Goal: Task Accomplishment & Management: Manage account settings

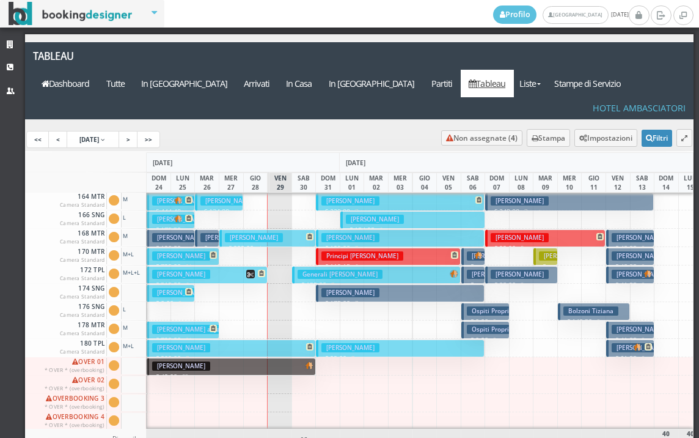
scroll to position [489, 0]
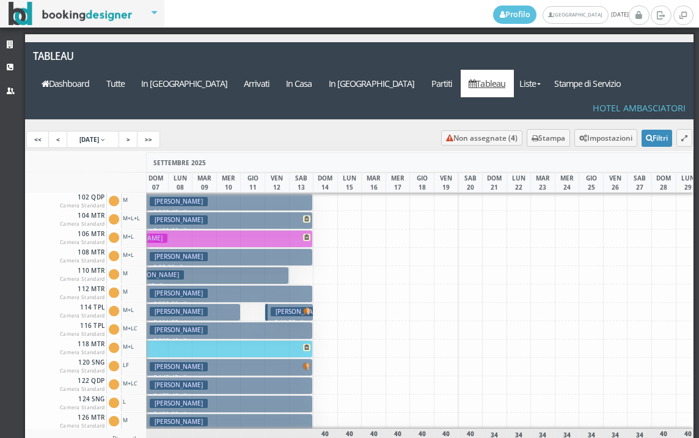
scroll to position [0, 245]
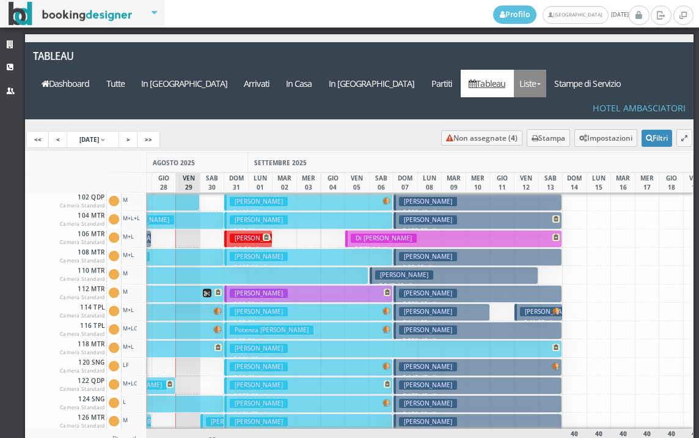
click at [546, 70] on link "Liste" at bounding box center [530, 83] width 32 height 27
click at [568, 119] on link "Ospiti In Casa" at bounding box center [558, 129] width 88 height 21
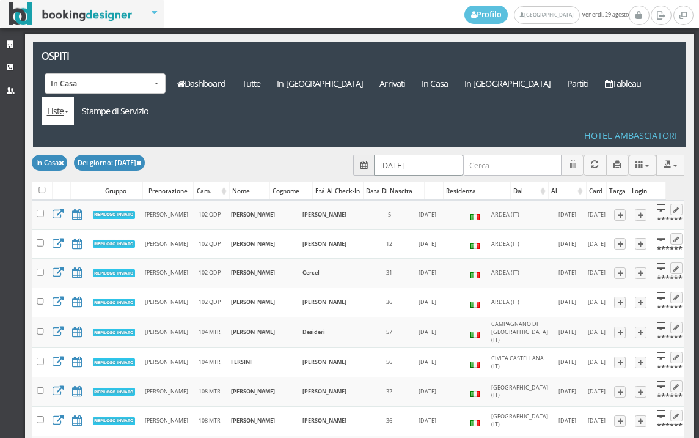
click at [410, 155] on input "29/08/2025" at bounding box center [418, 165] width 89 height 20
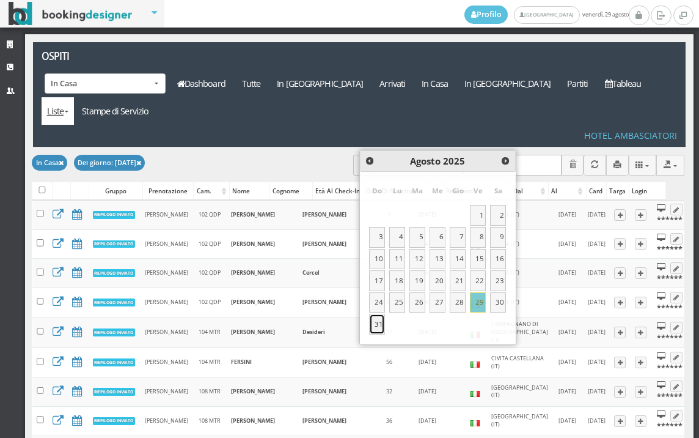
click at [376, 324] on link "31" at bounding box center [377, 323] width 16 height 21
type input "31/08/2025"
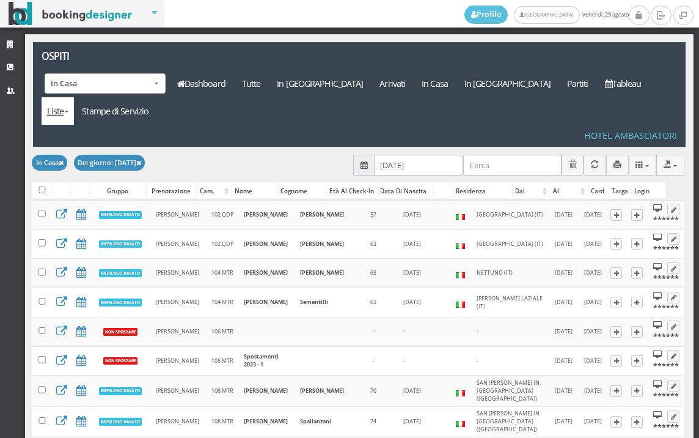
click at [74, 97] on link "Liste" at bounding box center [58, 110] width 32 height 27
click at [130, 167] on link "Foglio Pulizie" at bounding box center [86, 177] width 88 height 21
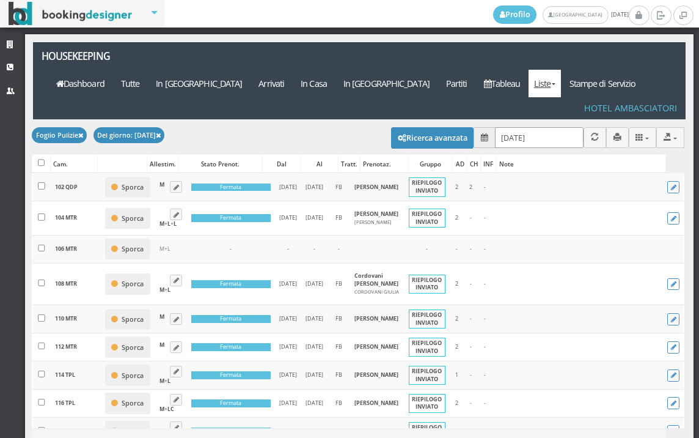
click at [542, 127] on input "[DATE]" at bounding box center [539, 137] width 89 height 20
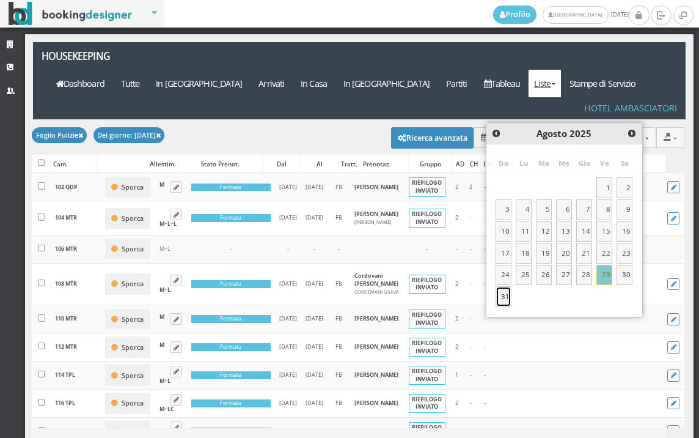
click at [502, 302] on link "31" at bounding box center [504, 296] width 16 height 21
type input "31/08/2025"
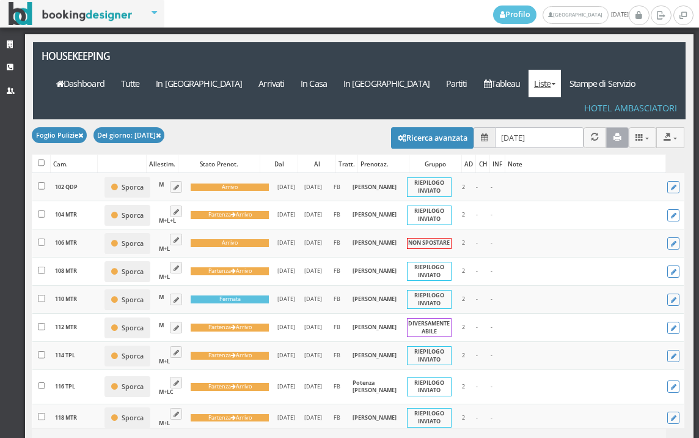
click at [613, 133] on icon "button" at bounding box center [617, 137] width 8 height 8
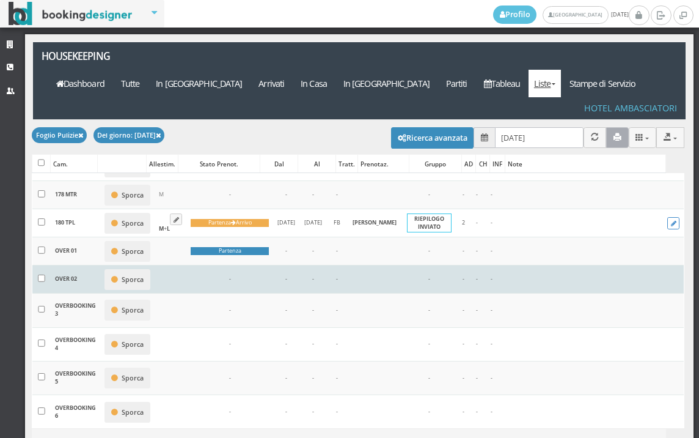
scroll to position [1222, 0]
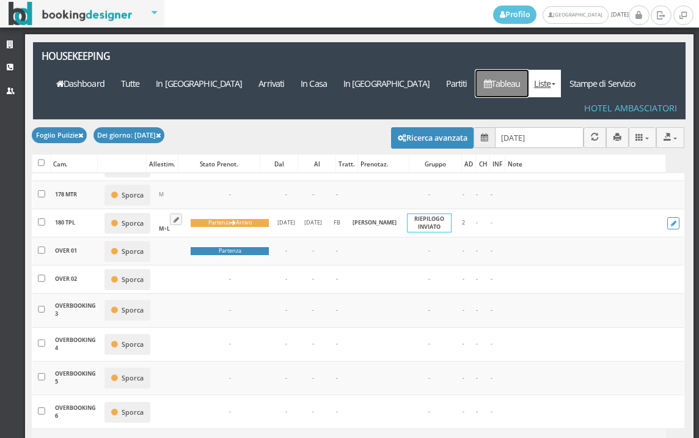
click at [515, 70] on link "Tableau" at bounding box center [501, 83] width 53 height 27
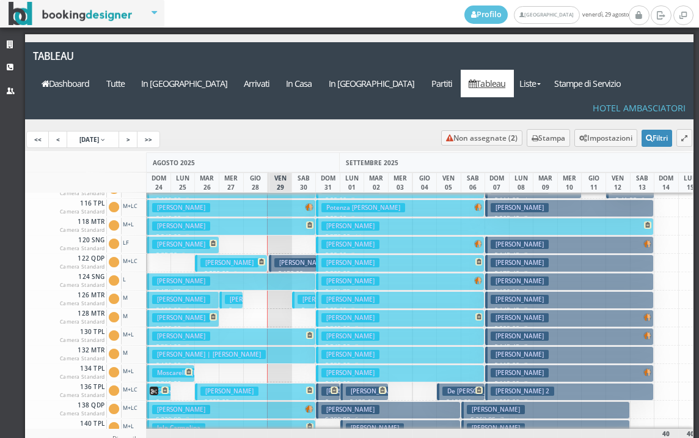
scroll to position [244, 0]
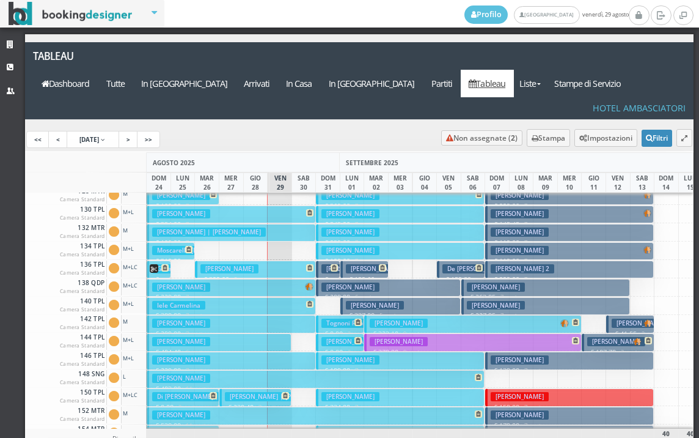
click at [381, 301] on h3 "Paoloni Christian Costantino" at bounding box center [375, 305] width 58 height 9
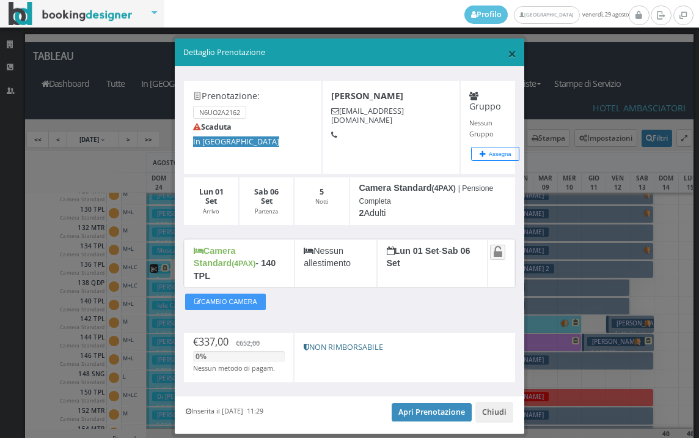
drag, startPoint x: 505, startPoint y: 53, endPoint x: 396, endPoint y: 162, distance: 153.8
click at [508, 54] on span "×" at bounding box center [512, 53] width 9 height 21
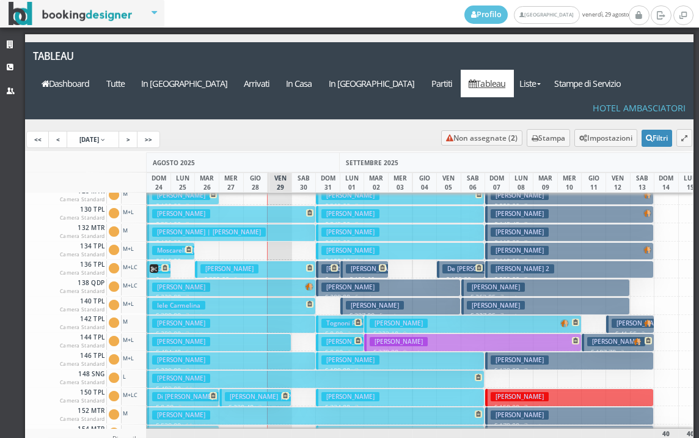
scroll to position [367, 0]
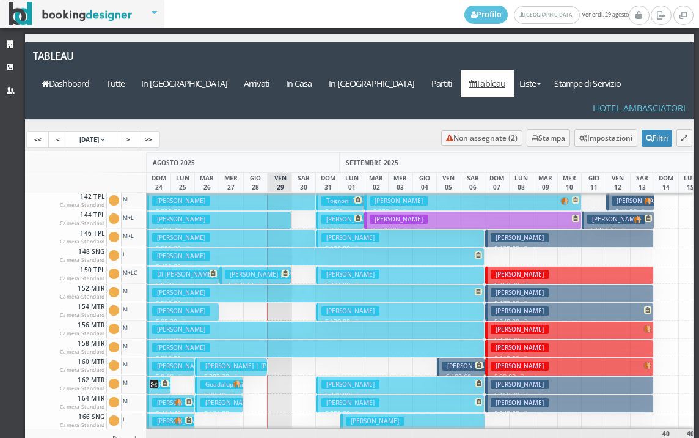
click at [456, 361] on h3 "Mazzoli Gioia" at bounding box center [479, 365] width 75 height 9
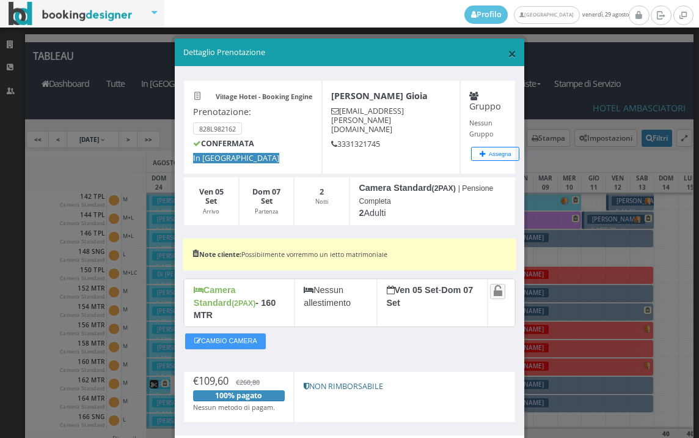
click at [508, 53] on span "×" at bounding box center [512, 53] width 9 height 21
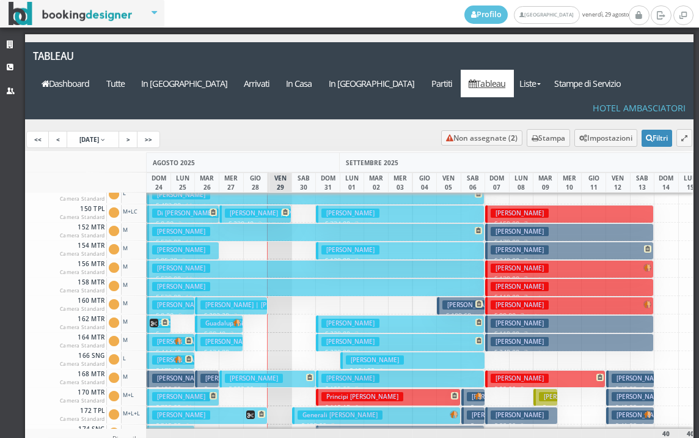
scroll to position [612, 0]
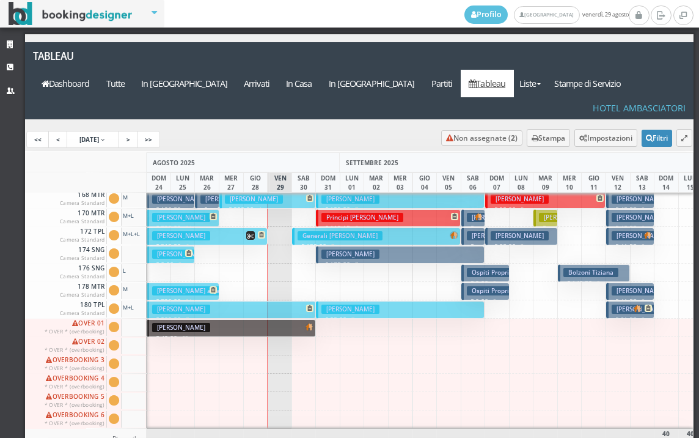
click at [468, 231] on h3 "[PERSON_NAME]" at bounding box center [496, 235] width 58 height 9
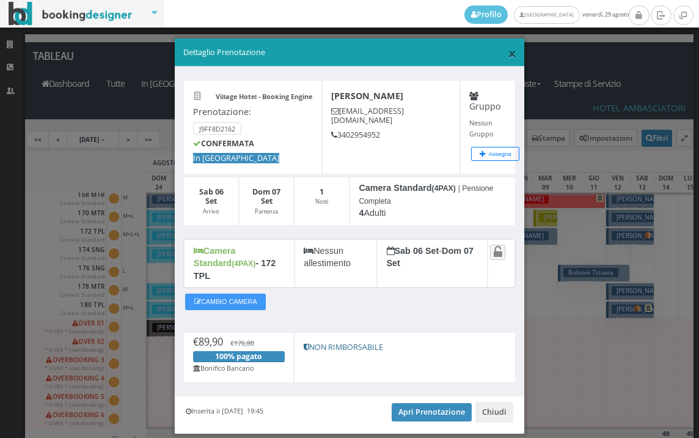
click at [508, 53] on span "×" at bounding box center [512, 53] width 9 height 21
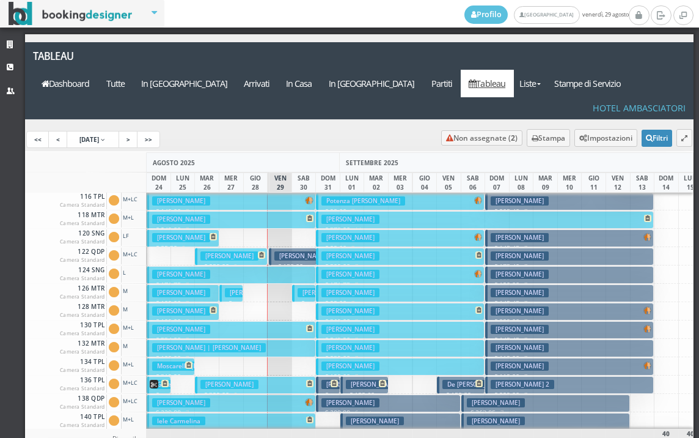
scroll to position [122, 0]
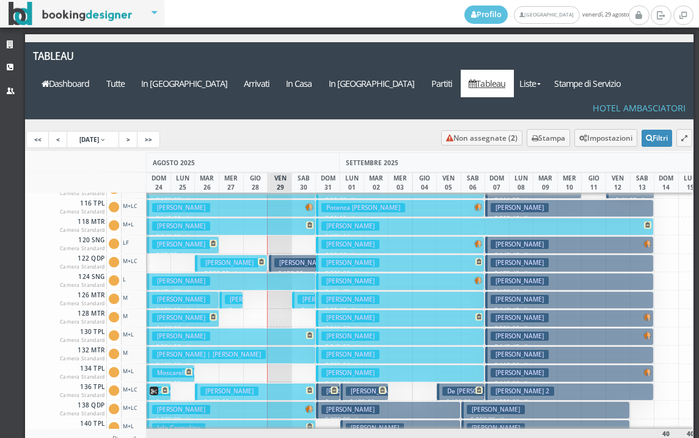
drag, startPoint x: 255, startPoint y: 235, endPoint x: 350, endPoint y: 227, distance: 95.6
click at [257, 258] on span at bounding box center [260, 261] width 10 height 7
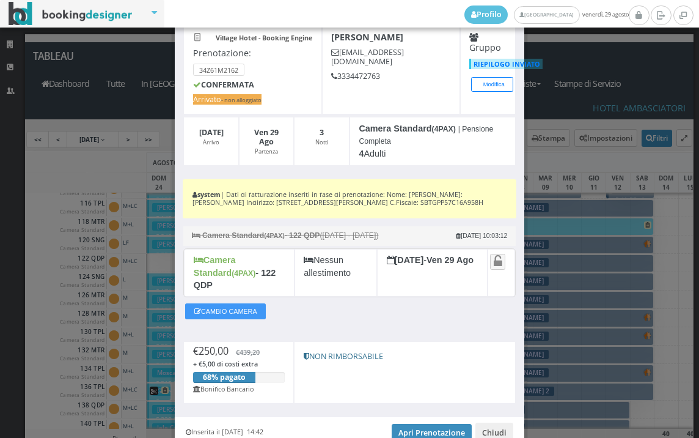
scroll to position [112, 0]
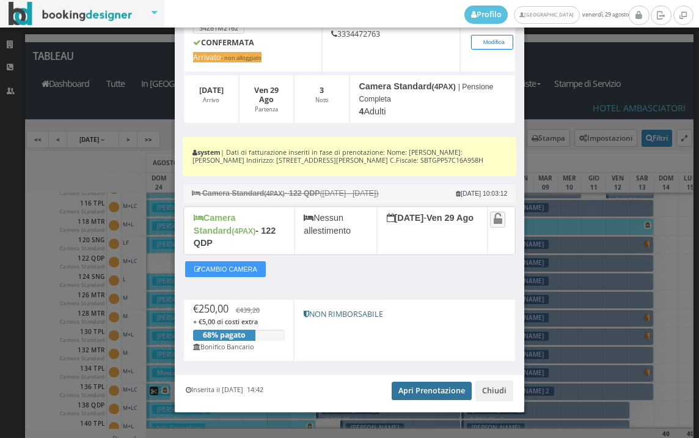
click at [422, 381] on link "Apri Prenotazione" at bounding box center [432, 390] width 80 height 18
click at [424, 383] on link "Apri Prenotazione" at bounding box center [432, 390] width 80 height 18
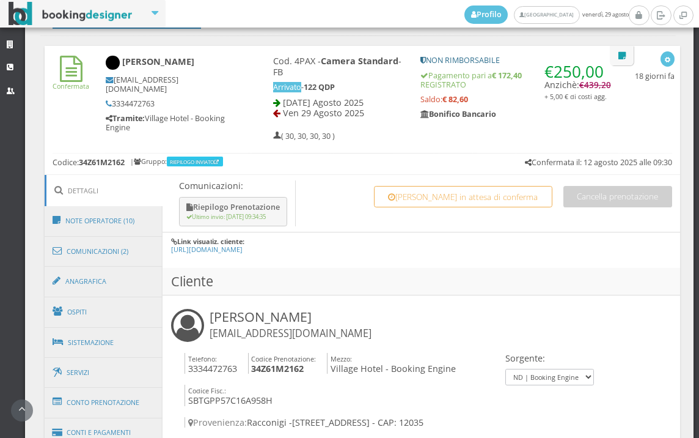
scroll to position [679, 0]
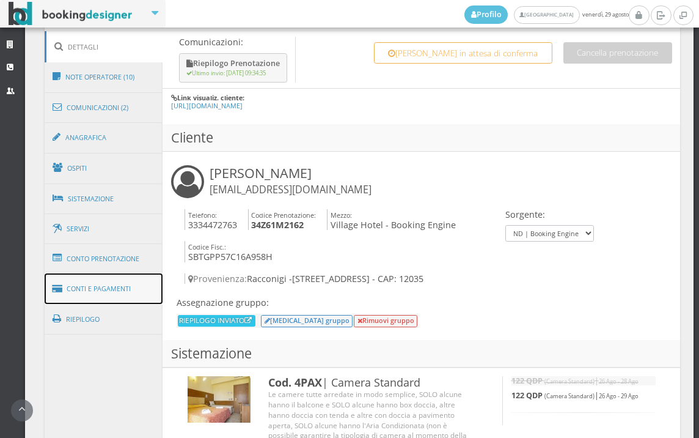
click at [108, 289] on link "Conti e Pagamenti" at bounding box center [104, 288] width 119 height 31
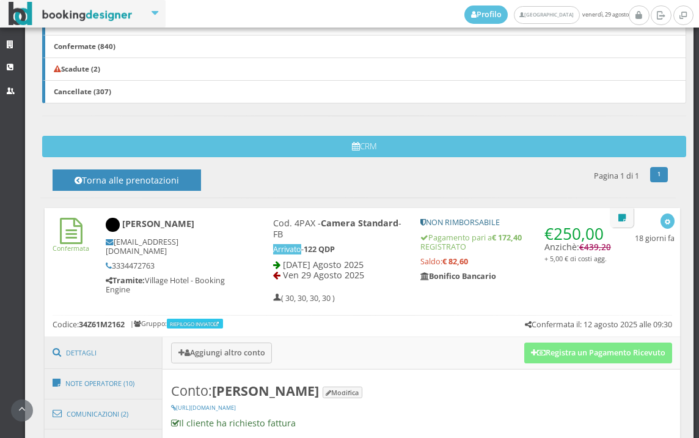
scroll to position [611, 0]
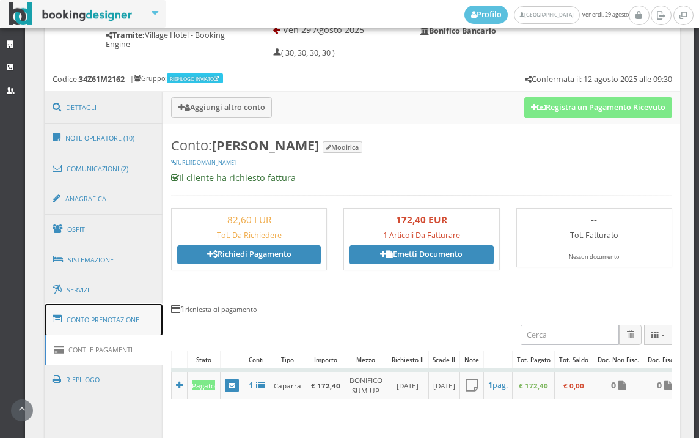
click at [141, 328] on link "Conto Prenotazione" at bounding box center [104, 320] width 119 height 32
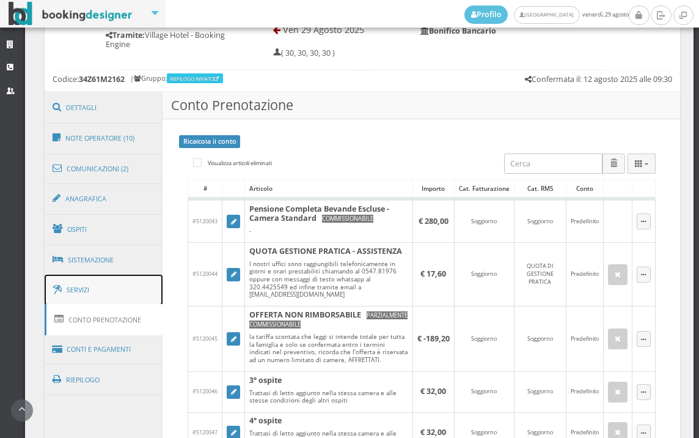
click at [68, 303] on link "Servizi" at bounding box center [104, 289] width 119 height 31
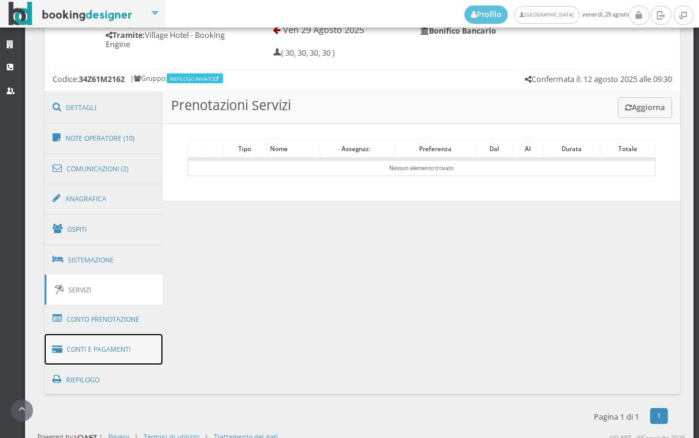
click at [109, 346] on link "Conti e Pagamenti" at bounding box center [104, 349] width 119 height 31
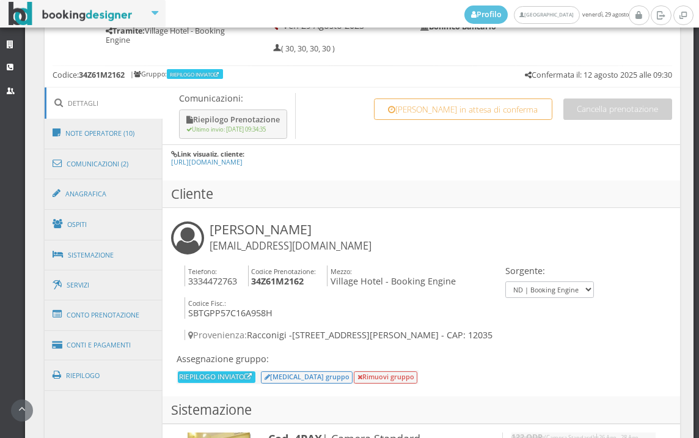
scroll to position [747, 0]
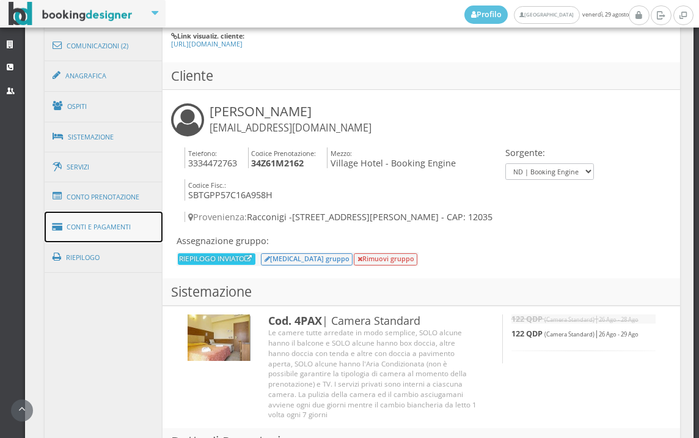
click at [108, 221] on link "Conti e Pagamenti" at bounding box center [104, 226] width 119 height 31
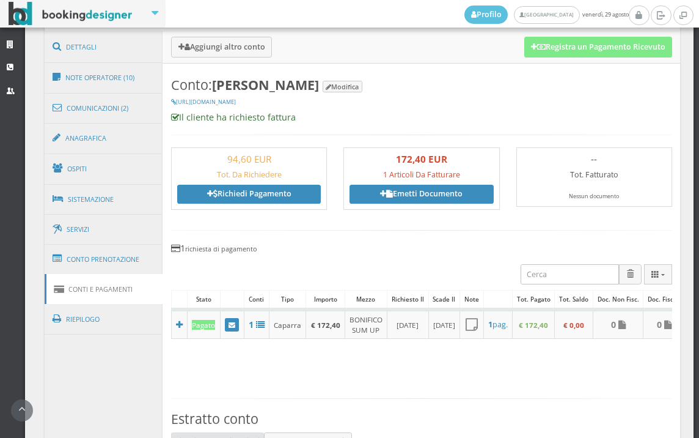
scroll to position [543, 0]
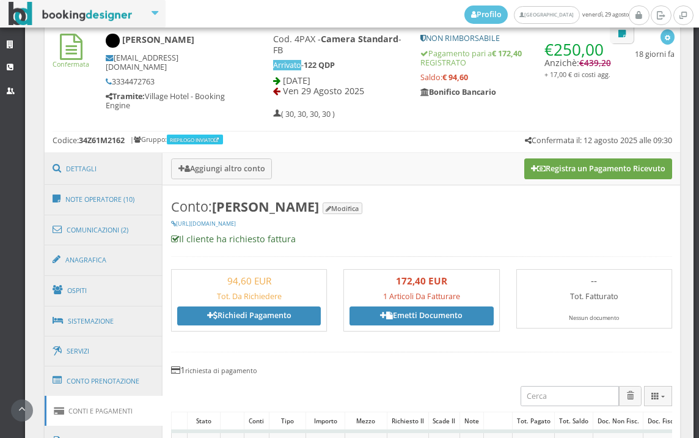
click at [574, 164] on button "Registra un Pagamento Ricevuto" at bounding box center [598, 168] width 148 height 21
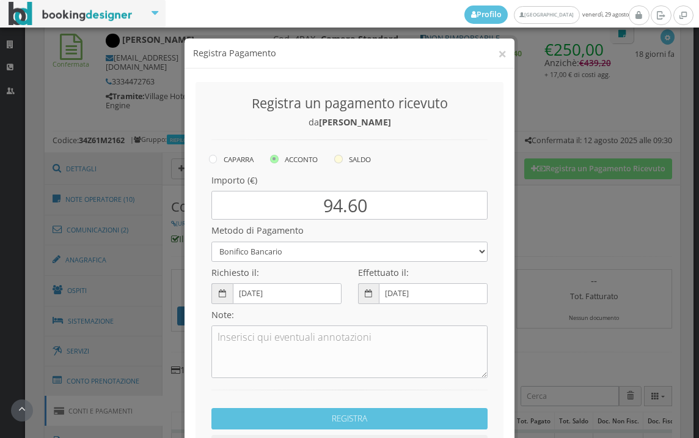
click at [336, 161] on icon at bounding box center [338, 159] width 9 height 9
radio input "true"
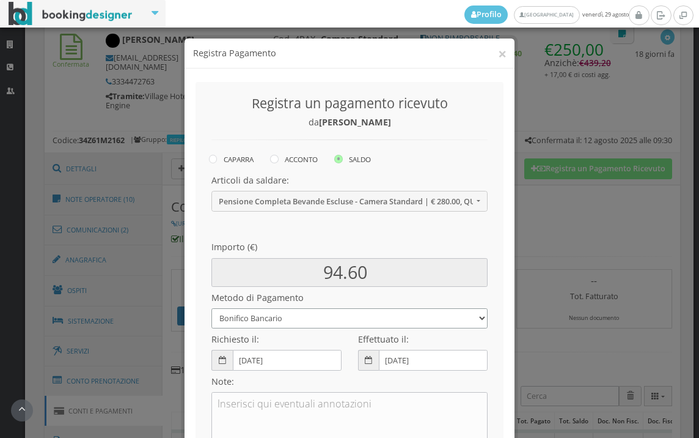
click at [322, 317] on select "Bonifico Bancario BONIFICO SUM UP Contanti Assegno Bancario Assegno Circolare V…" at bounding box center [349, 318] width 276 height 20
select select
click at [211, 308] on select "Bonifico Bancario BONIFICO SUM UP Contanti Assegno Bancario Assegno Circolare V…" at bounding box center [349, 318] width 276 height 20
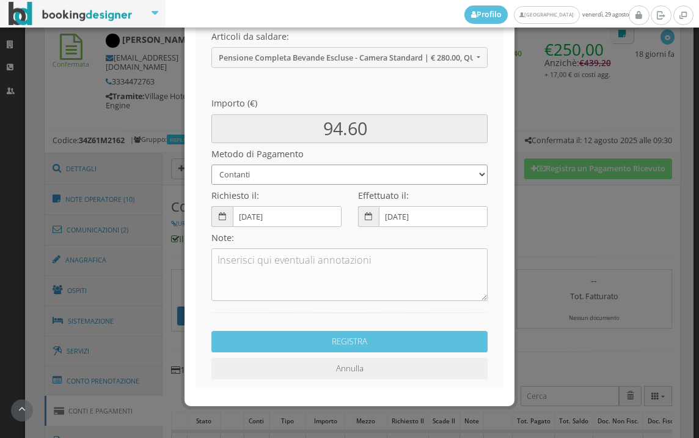
scroll to position [167, 0]
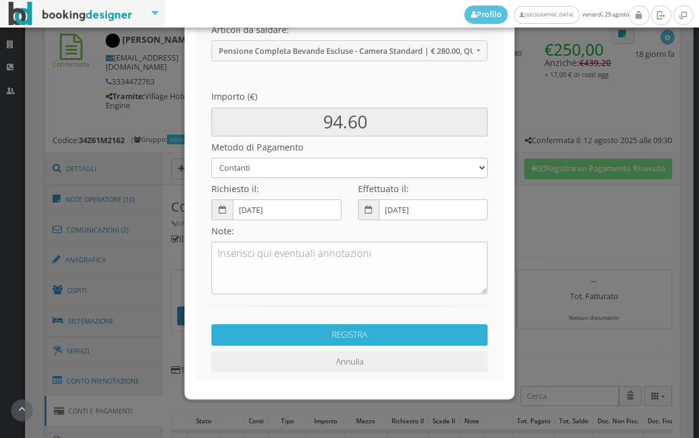
click at [291, 337] on button "REGISTRA" at bounding box center [349, 334] width 276 height 21
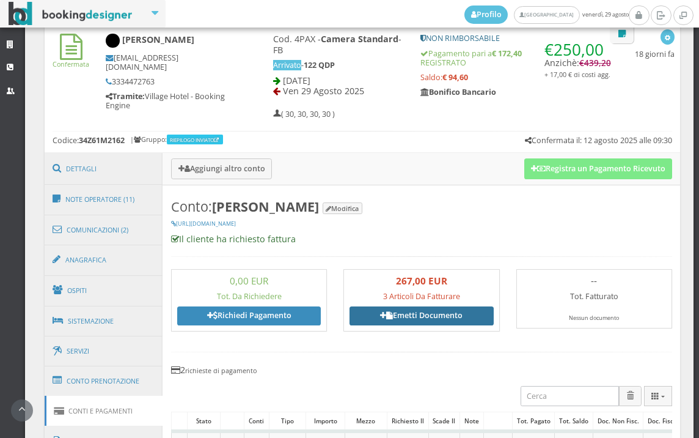
click at [430, 314] on link "Emetti Documento" at bounding box center [422, 315] width 144 height 18
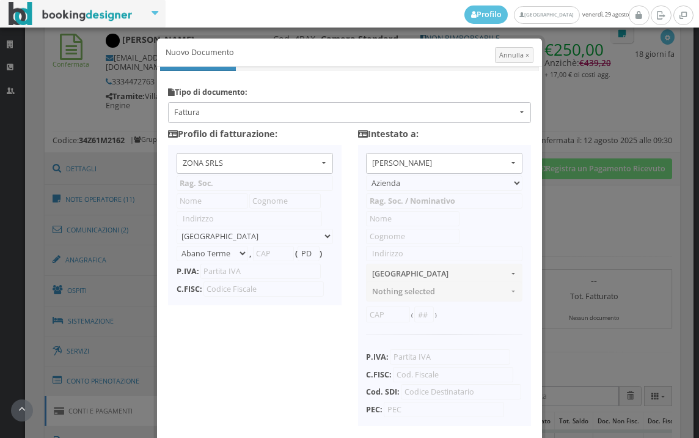
type input "ZONA SRLS"
type input "Vico V Durante, 8"
select select "Frattamaggiore"
type input "80027"
type input "NA"
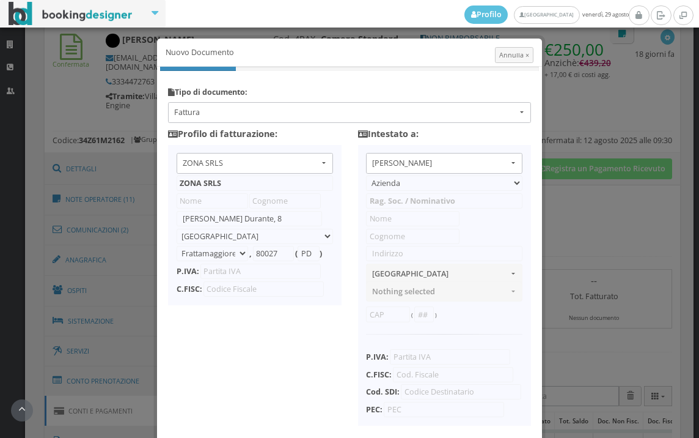
type input "10356321215"
select select "PF"
type input "Giuseppe"
type input "Sabatino"
type input "Via San Giovanni Cottolengo, 1"
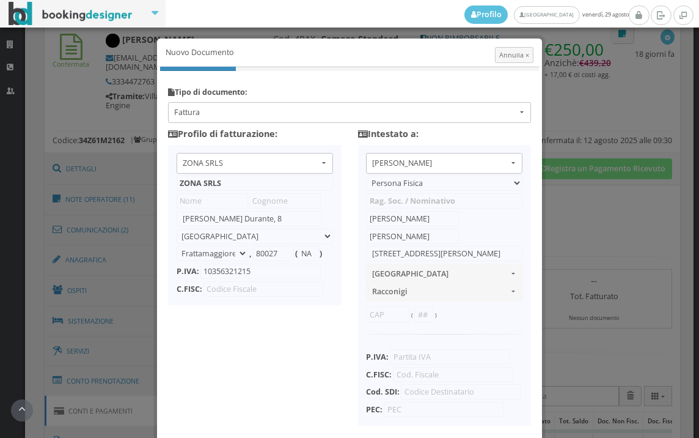
select select "RACCONIGI"
type input "12035"
type input "CN"
type input "SBTGPP57C16A958H"
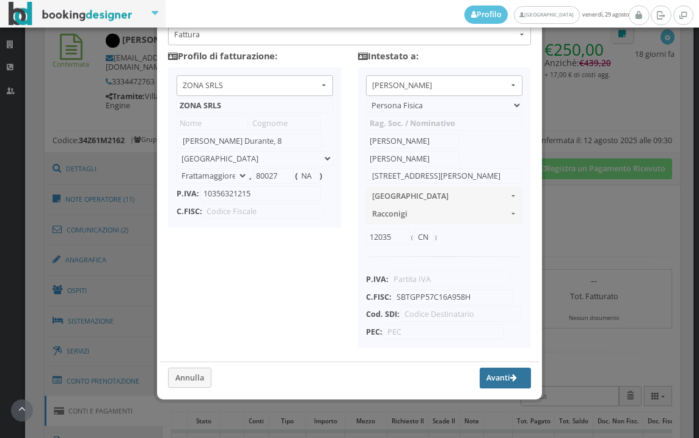
click at [493, 384] on button "Avanti" at bounding box center [505, 377] width 51 height 21
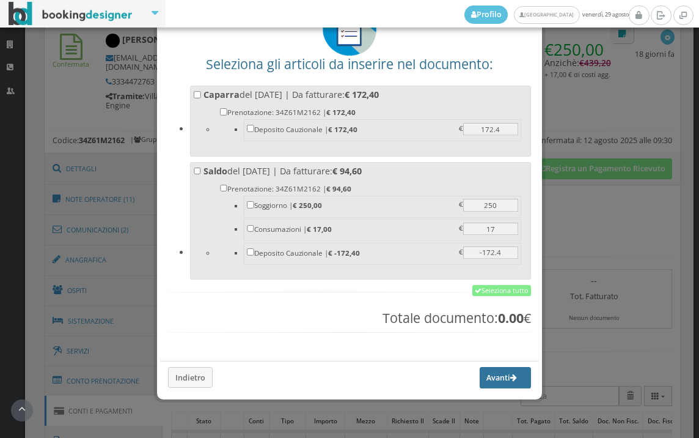
scroll to position [95, 0]
click at [488, 291] on link "Seleziona tutto" at bounding box center [501, 290] width 59 height 11
checkbox input "true"
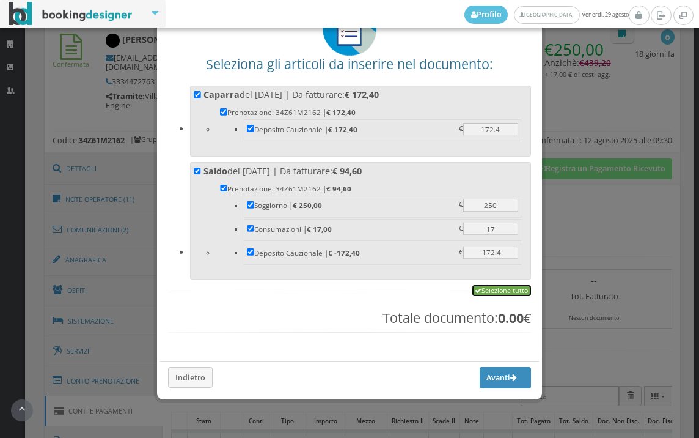
checkbox input "true"
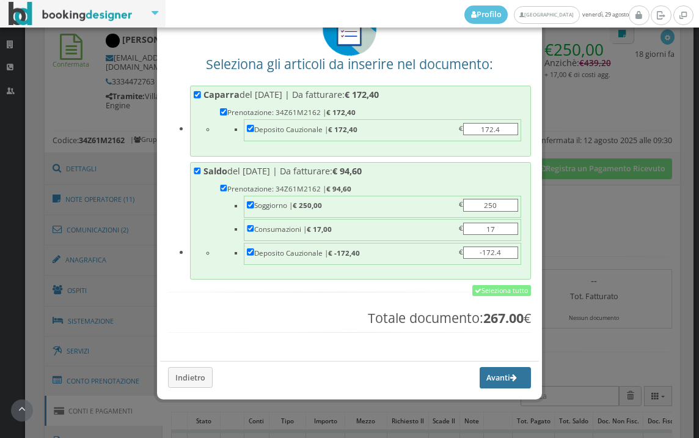
drag, startPoint x: 490, startPoint y: 373, endPoint x: 483, endPoint y: 382, distance: 10.9
click at [489, 373] on button "Avanti" at bounding box center [505, 377] width 51 height 21
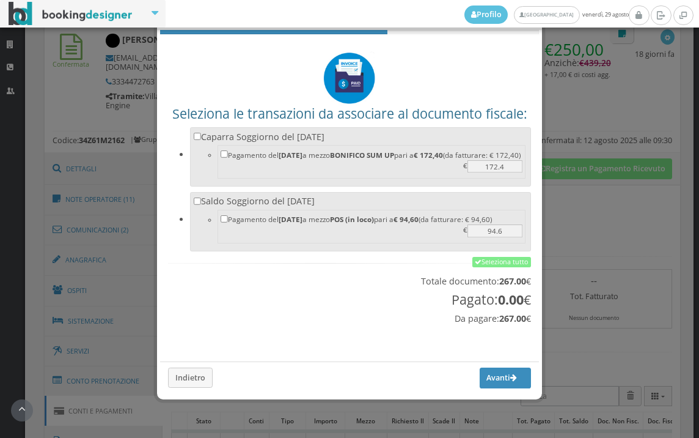
scroll to position [40, 0]
click at [494, 263] on link "Seleziona tutto" at bounding box center [501, 262] width 59 height 11
checkbox input "true"
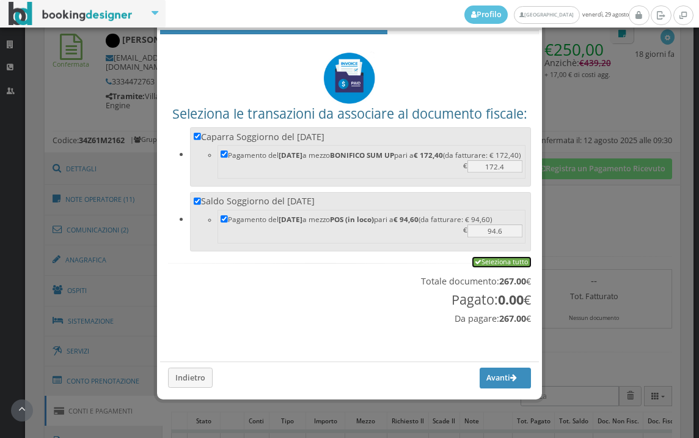
checkbox input "true"
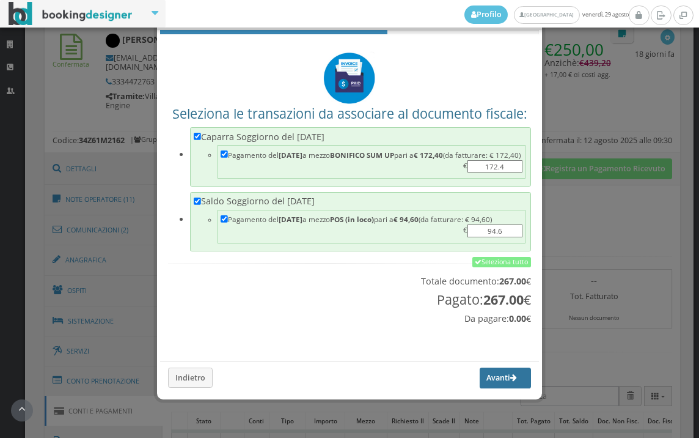
click at [481, 381] on button "Avanti" at bounding box center [505, 377] width 51 height 21
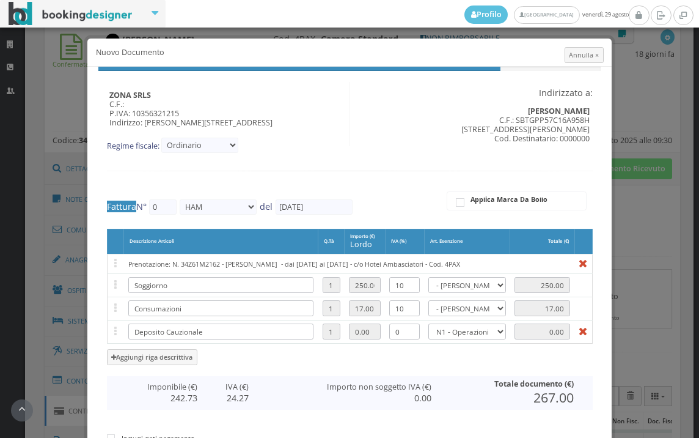
type input "547"
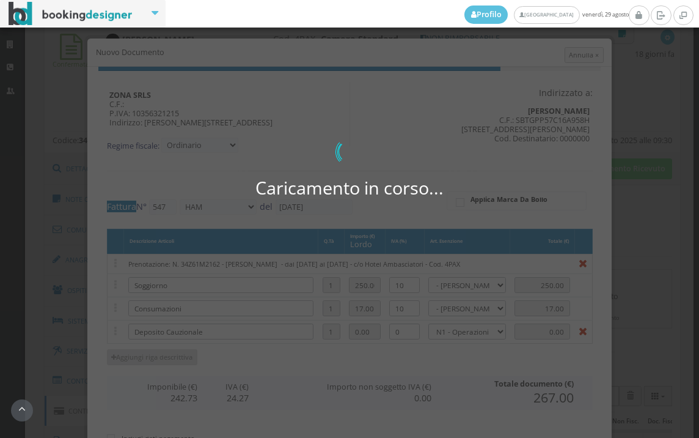
scroll to position [340, 0]
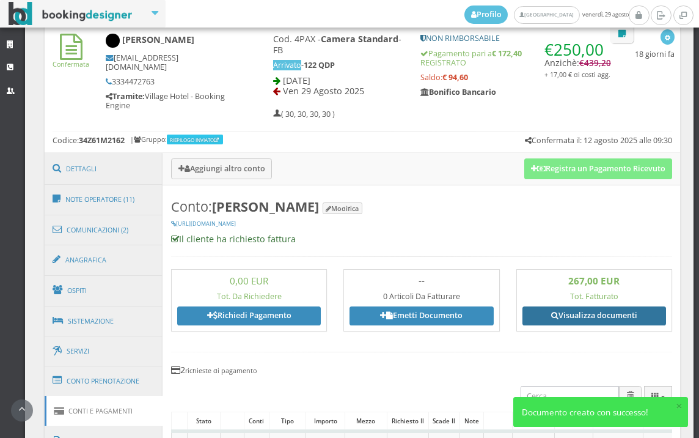
click at [569, 319] on link "Visualizza documenti" at bounding box center [594, 315] width 144 height 18
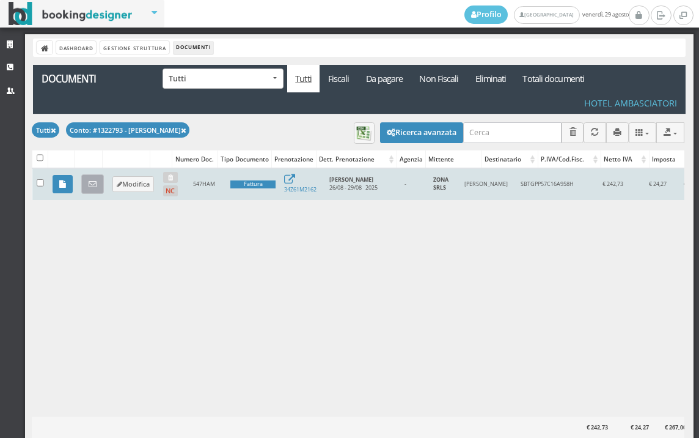
click at [90, 184] on icon at bounding box center [93, 184] width 8 height 8
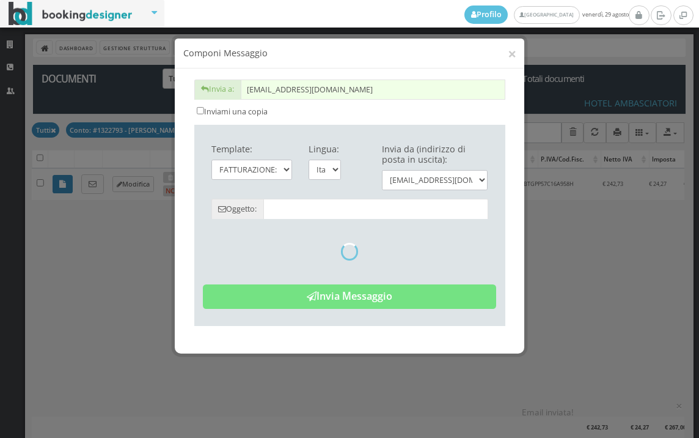
type input "Copia di cortesia: Fattura da ZONA SRLS - n. 547HAM del [DATE]"
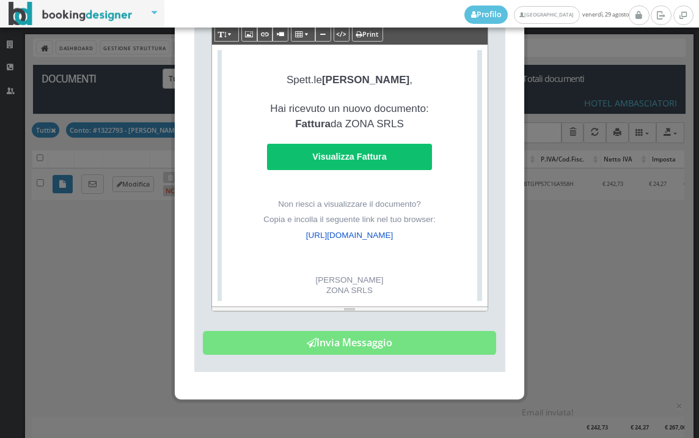
scroll to position [284, 0]
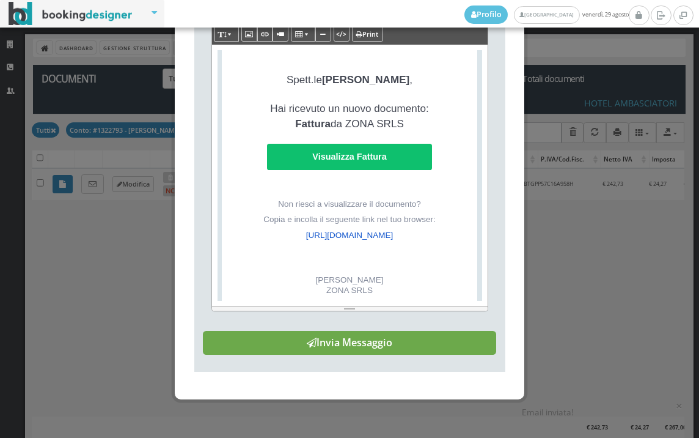
click at [354, 346] on button "Invia Messaggio" at bounding box center [349, 343] width 293 height 24
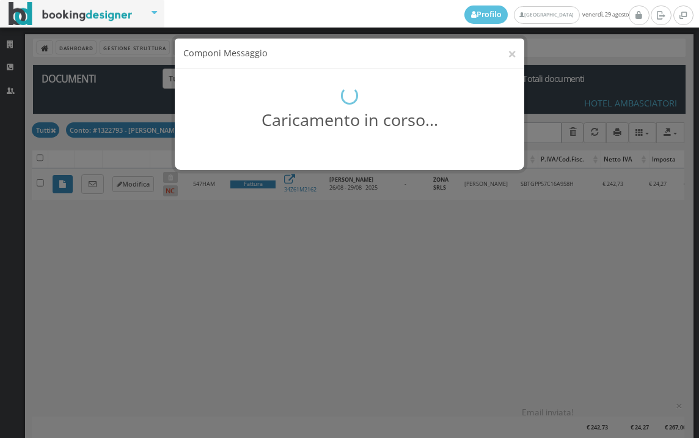
scroll to position [0, 0]
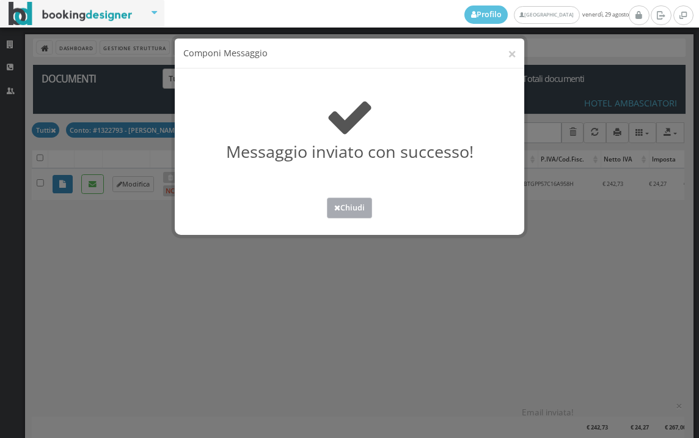
click at [346, 210] on button "Chiudi" at bounding box center [349, 207] width 45 height 20
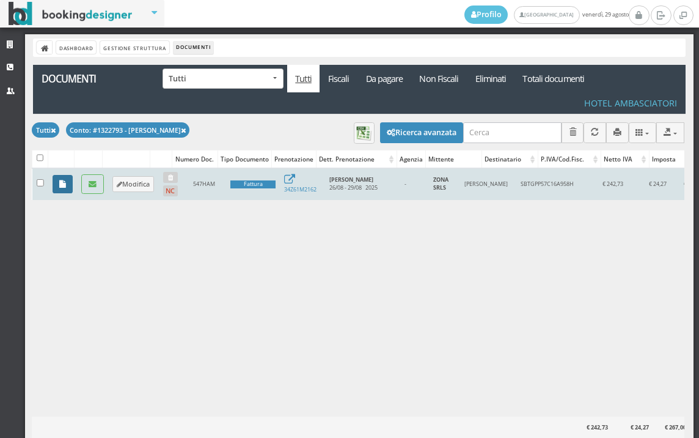
click at [67, 184] on link at bounding box center [63, 184] width 20 height 18
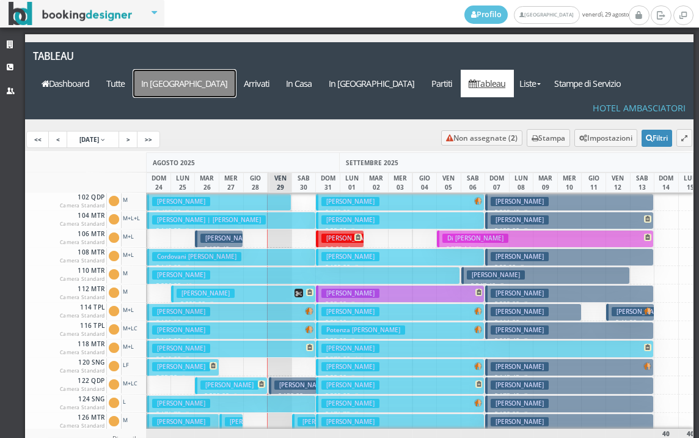
click at [236, 70] on a=pms-arrival-reservations"] "In [GEOGRAPHIC_DATA]" at bounding box center [184, 83] width 103 height 27
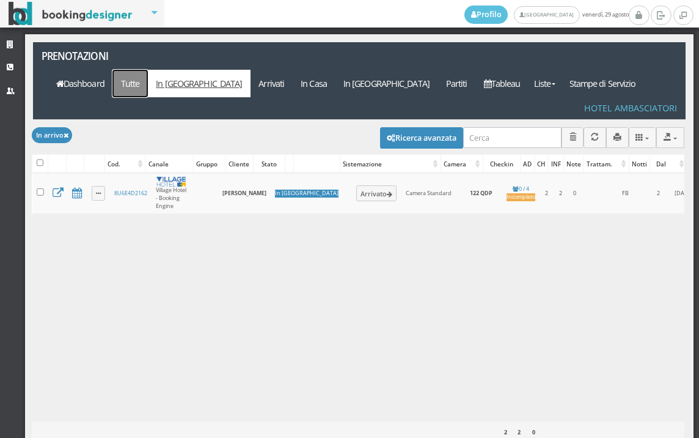
click at [148, 70] on link "Tutte" at bounding box center [129, 83] width 35 height 27
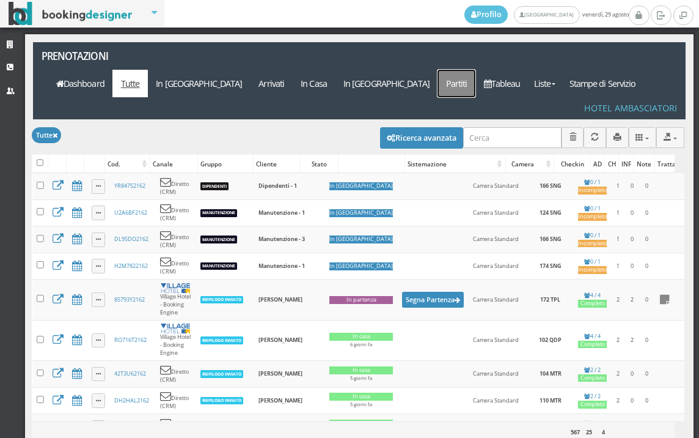
click at [475, 70] on link "Partiti" at bounding box center [457, 83] width 38 height 27
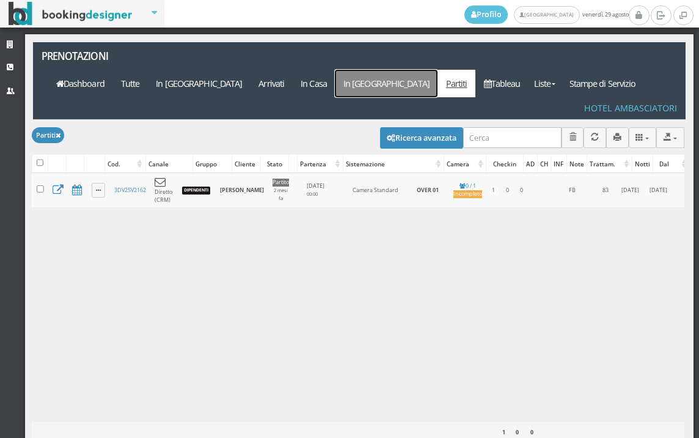
click at [436, 70] on link "In [GEOGRAPHIC_DATA]" at bounding box center [386, 83] width 103 height 27
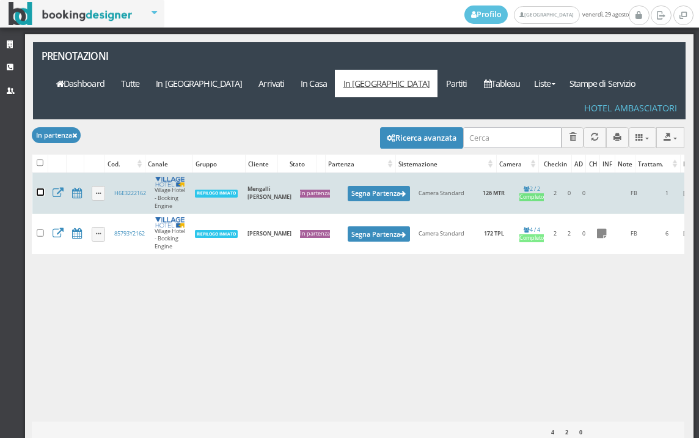
click at [38, 188] on input "checkbox" at bounding box center [40, 191] width 7 height 7
checkbox input "true"
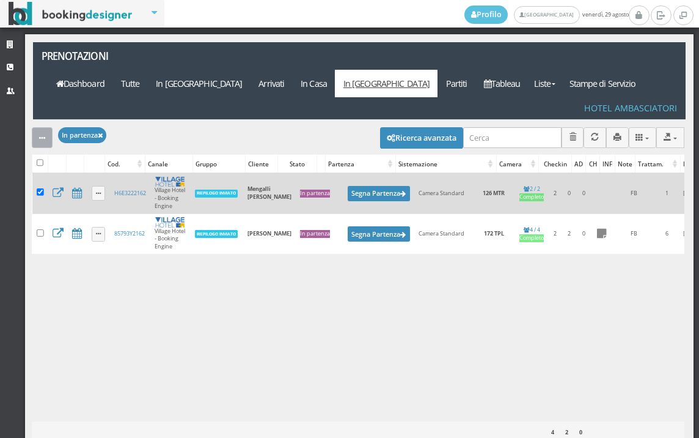
click at [41, 127] on button "button" at bounding box center [42, 137] width 21 height 20
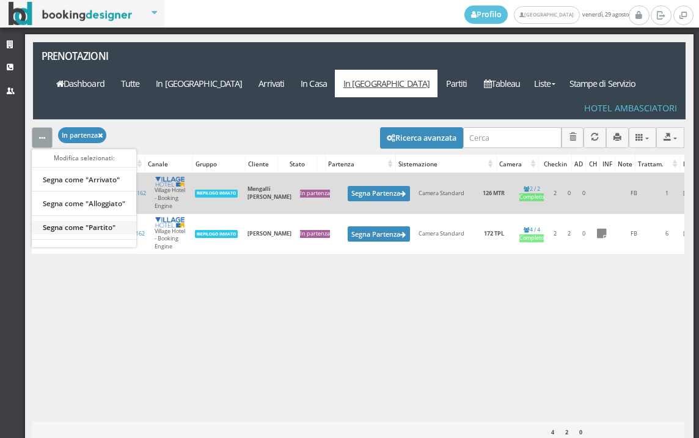
click at [111, 220] on link "Segna come "Partito"" at bounding box center [84, 226] width 104 height 13
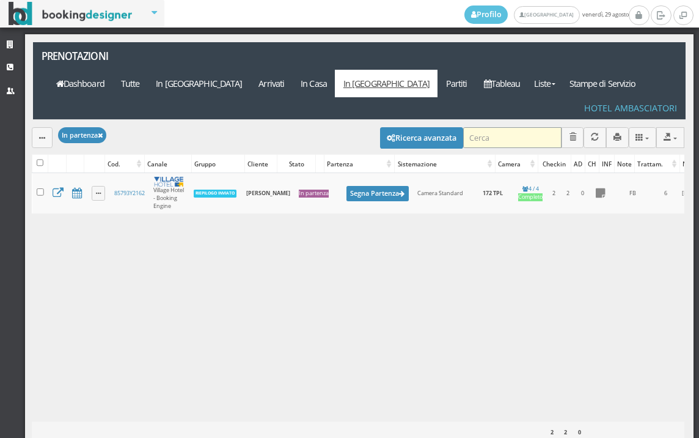
click at [482, 127] on input "search" at bounding box center [512, 137] width 98 height 20
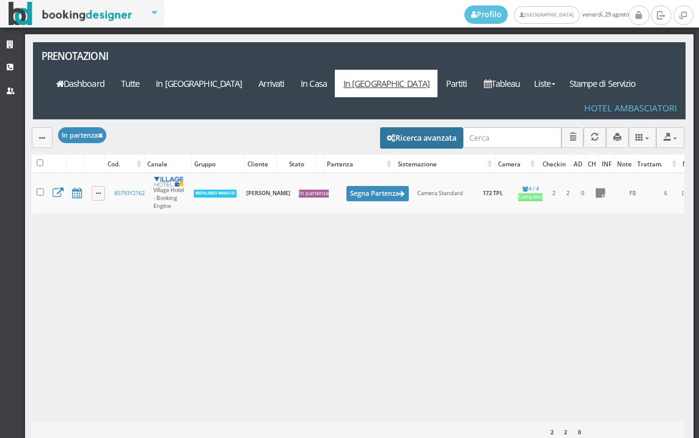
click at [384, 127] on button "Ricerca avanzata" at bounding box center [421, 137] width 83 height 21
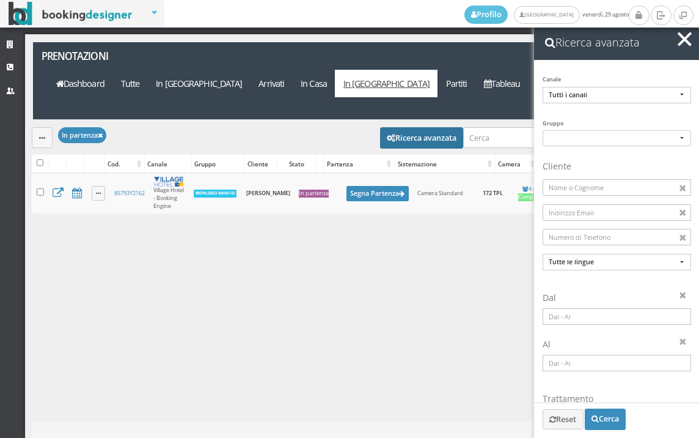
click at [587, 318] on input at bounding box center [617, 316] width 148 height 16
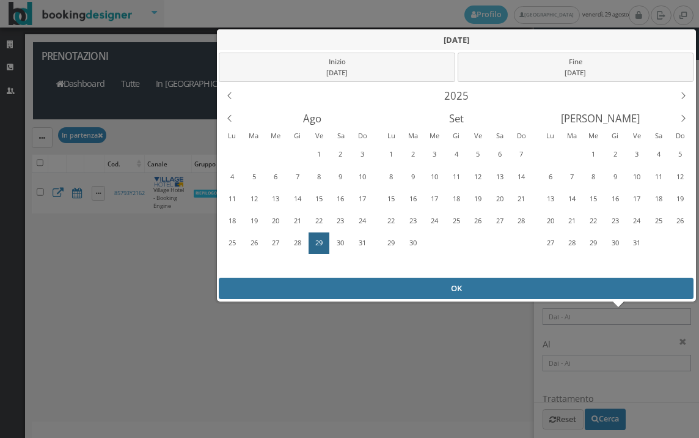
click at [386, 287] on div "OK" at bounding box center [456, 287] width 475 height 21
type input "29/08/2025 - 29/08/2025"
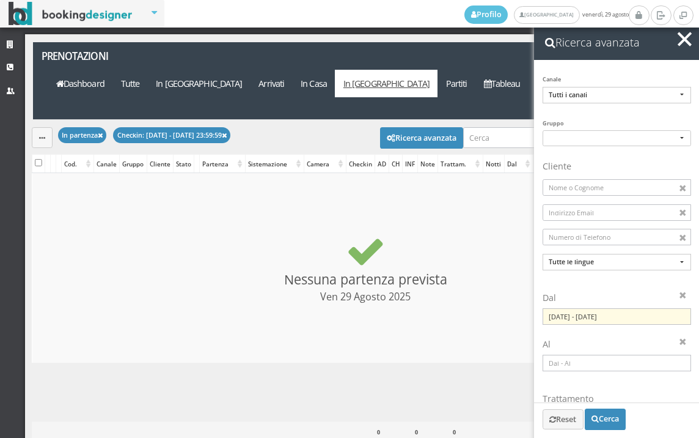
click at [682, 35] on span "button" at bounding box center [685, 39] width 14 height 14
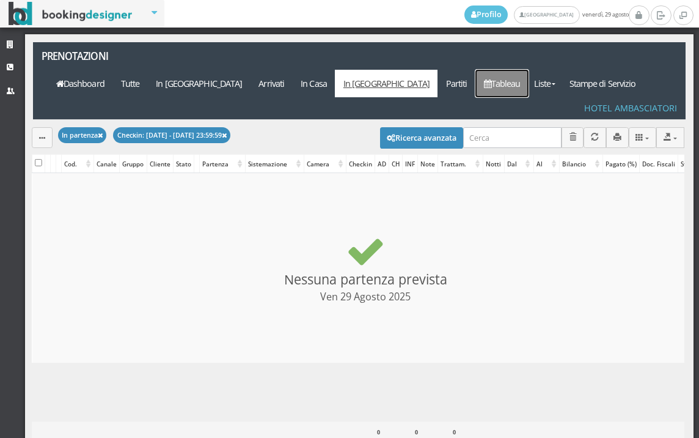
click at [523, 70] on link "Tableau" at bounding box center [501, 83] width 53 height 27
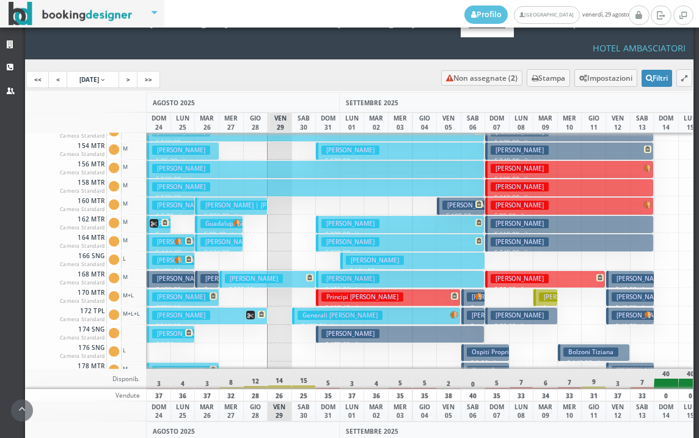
scroll to position [489, 0]
